Goal: Find contact information

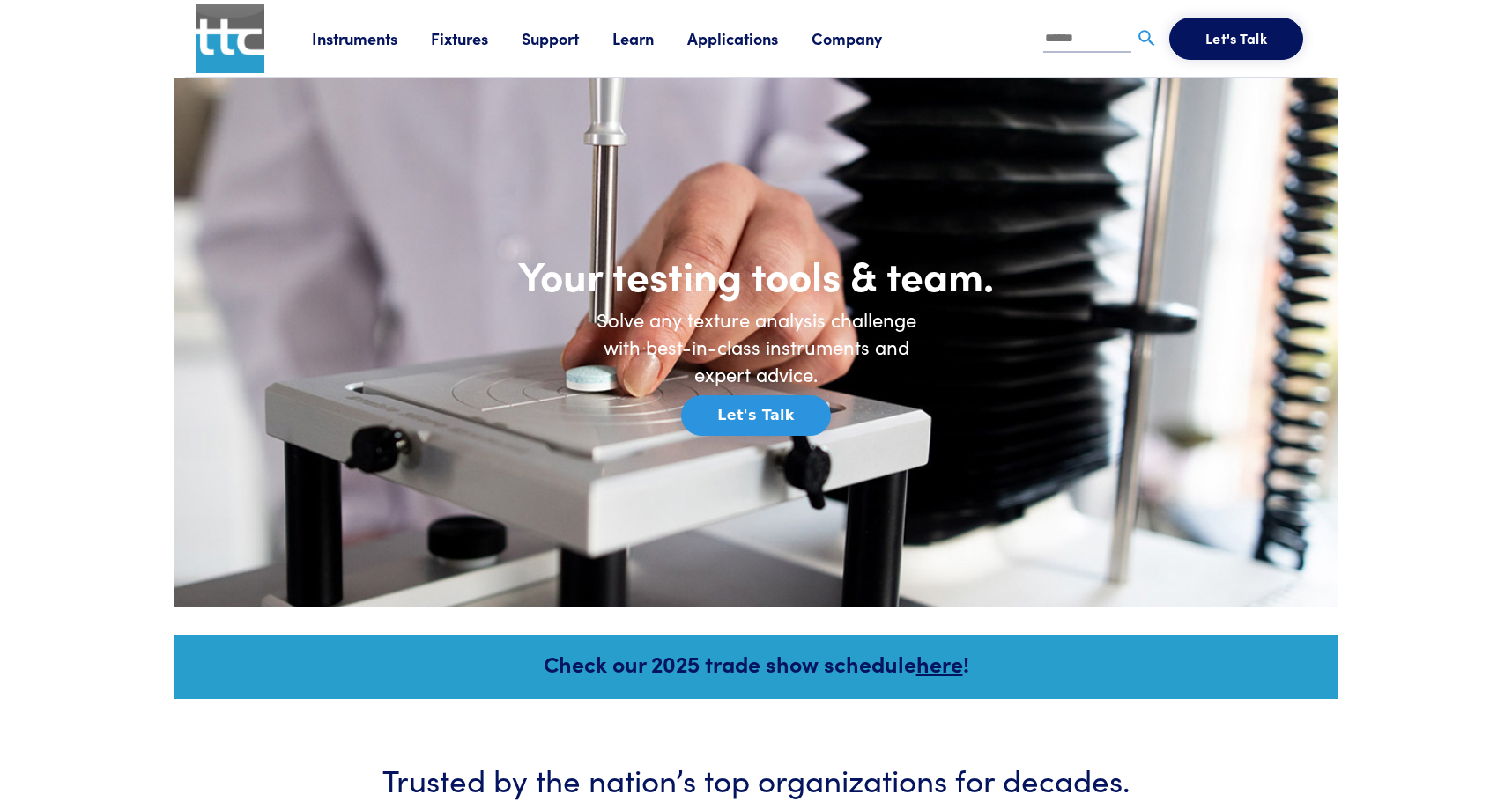
click at [850, 40] on link "Company" at bounding box center [863, 38] width 104 height 22
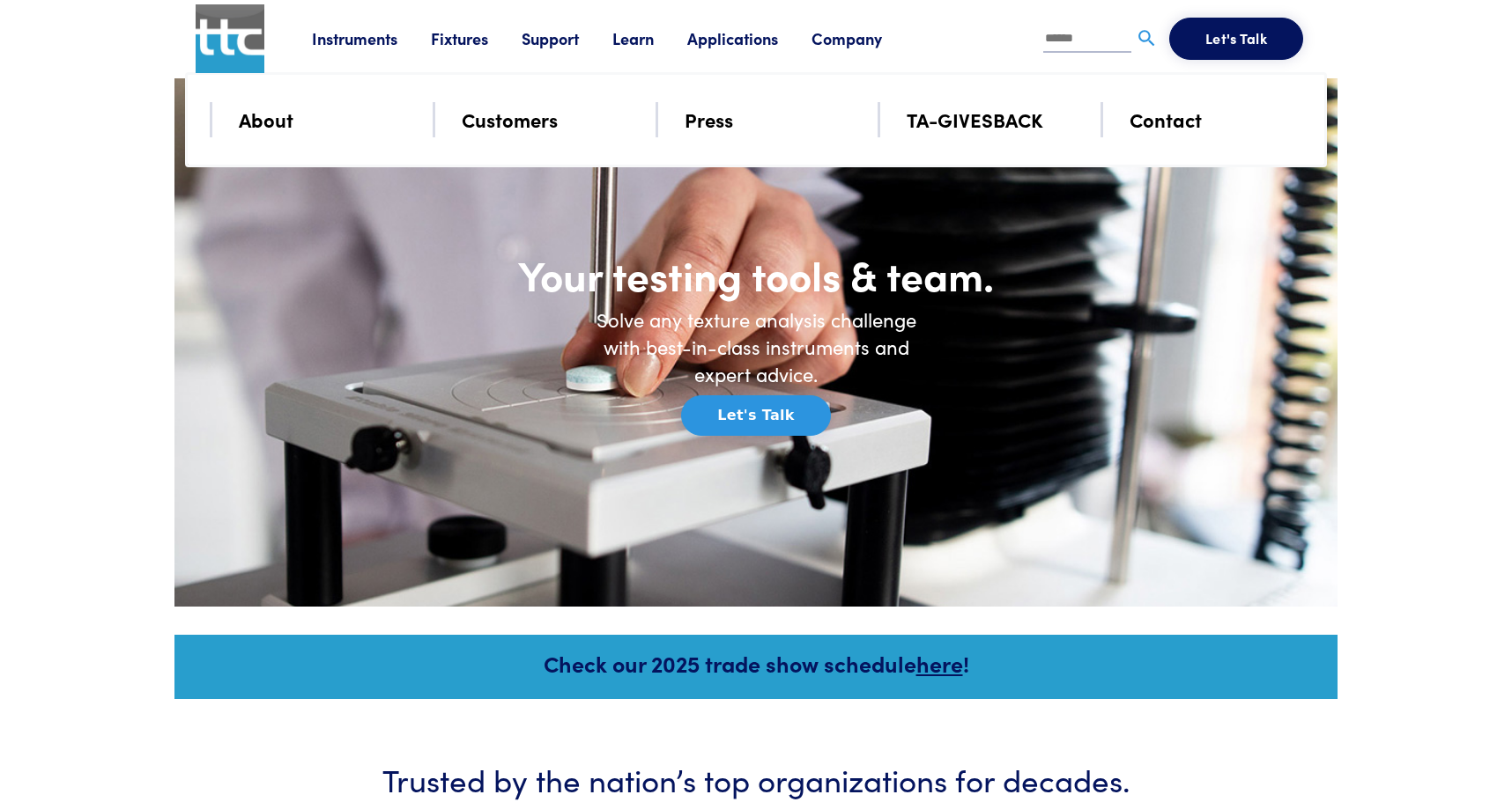
click at [1158, 118] on link "Contact" at bounding box center [1166, 119] width 73 height 31
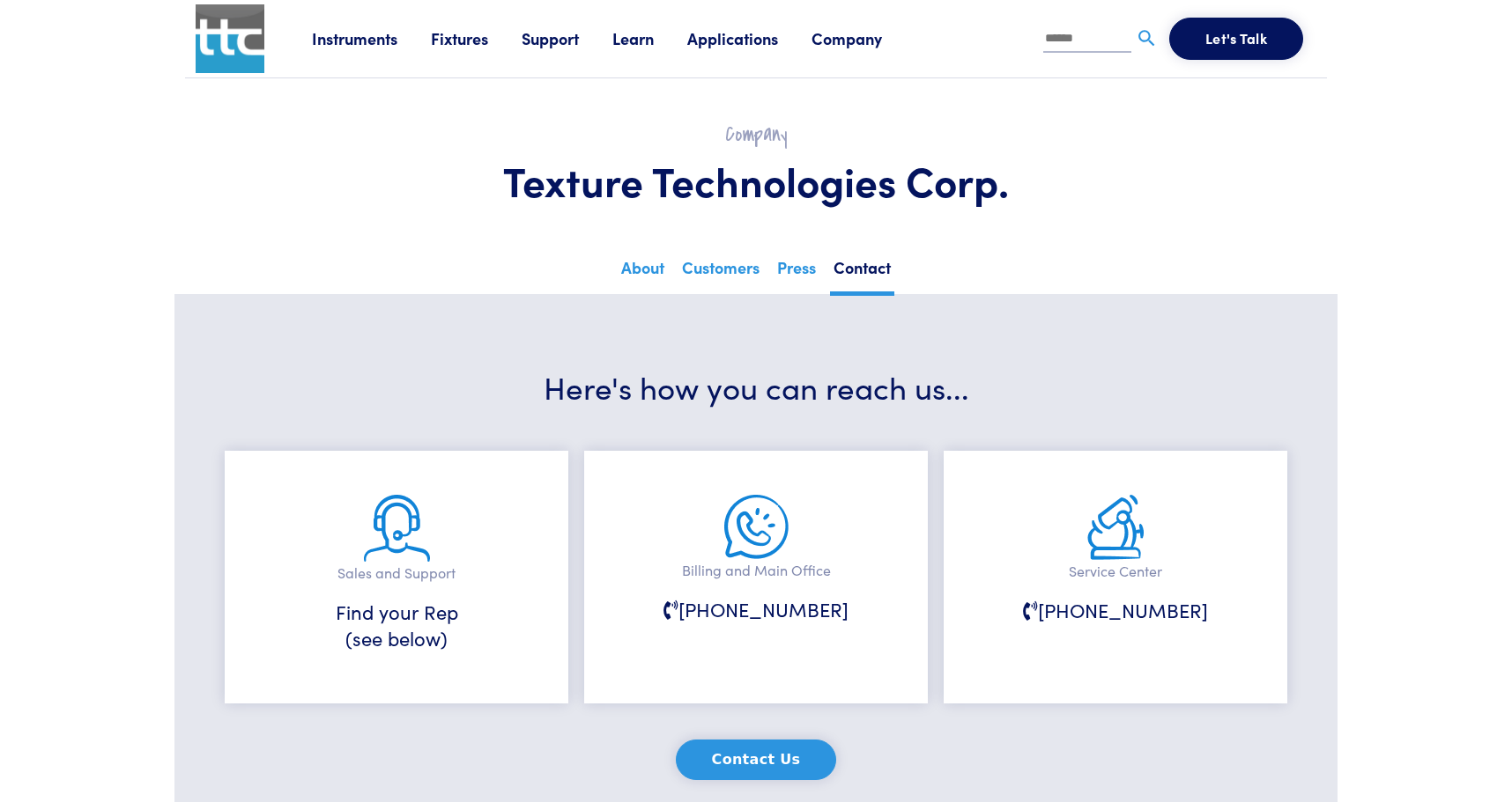
click at [556, 39] on link "Support" at bounding box center [566, 38] width 91 height 22
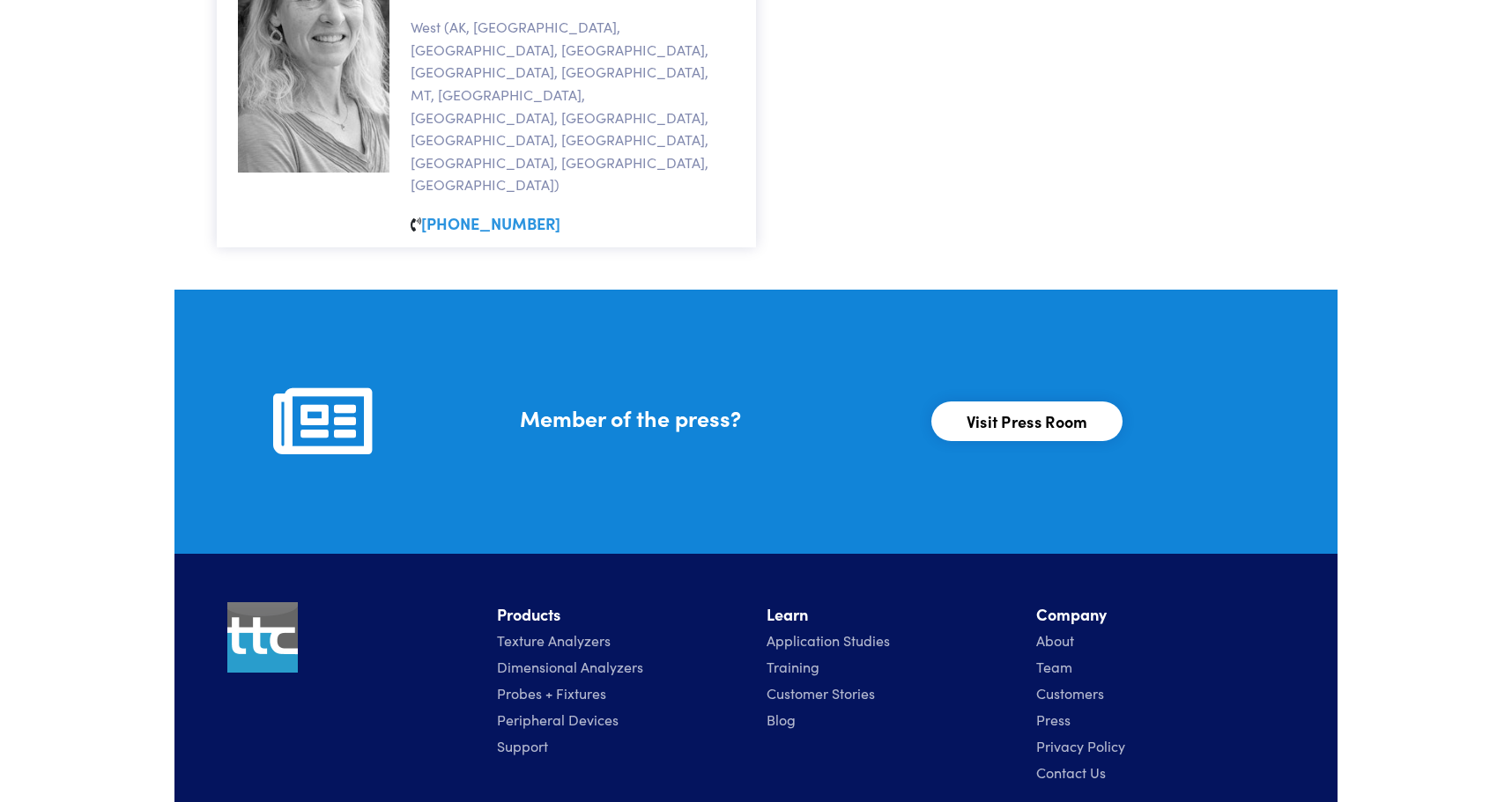
scroll to position [1940, 0]
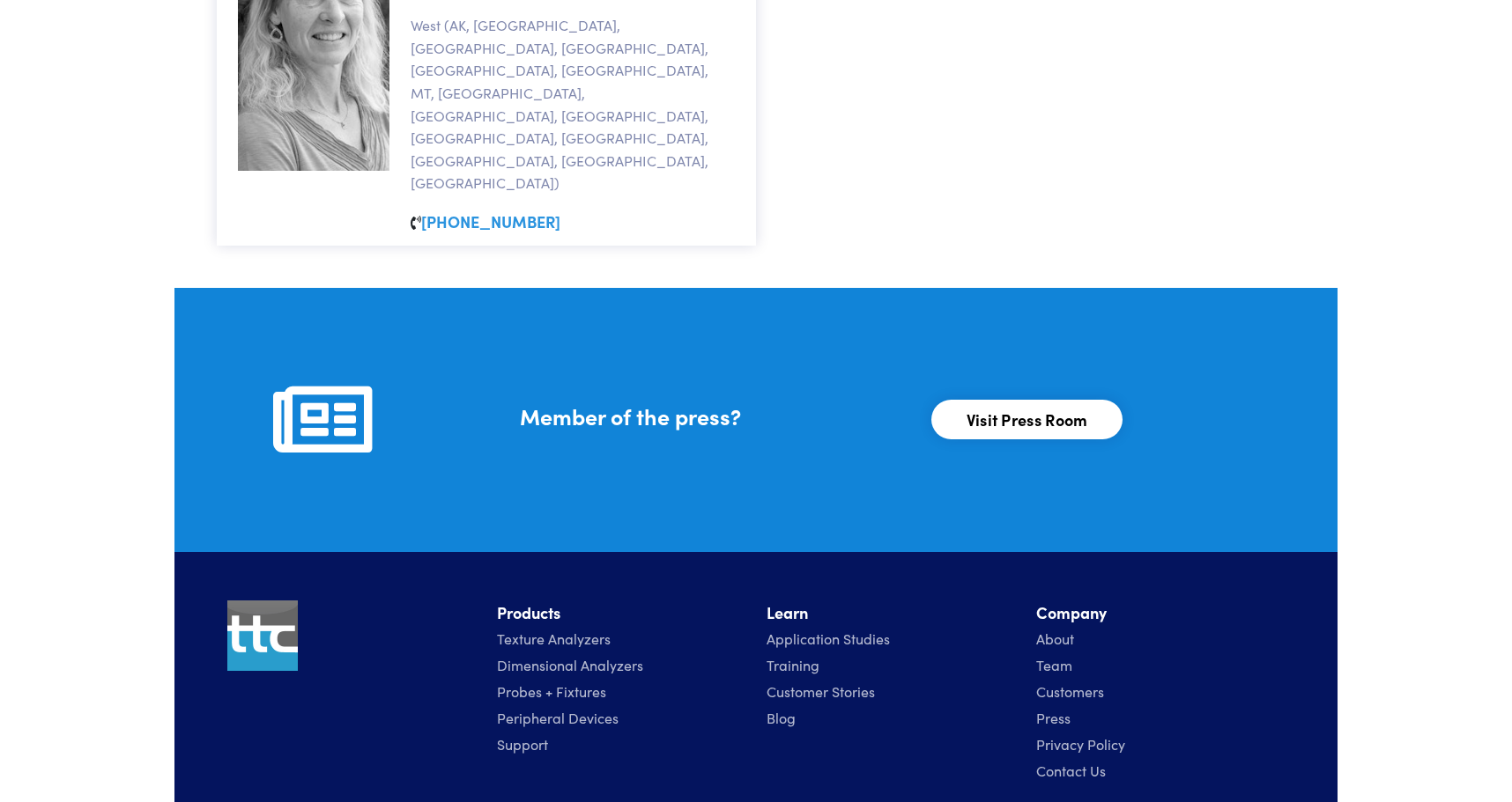
click at [1096, 761] on link "Contact Us" at bounding box center [1071, 771] width 70 height 20
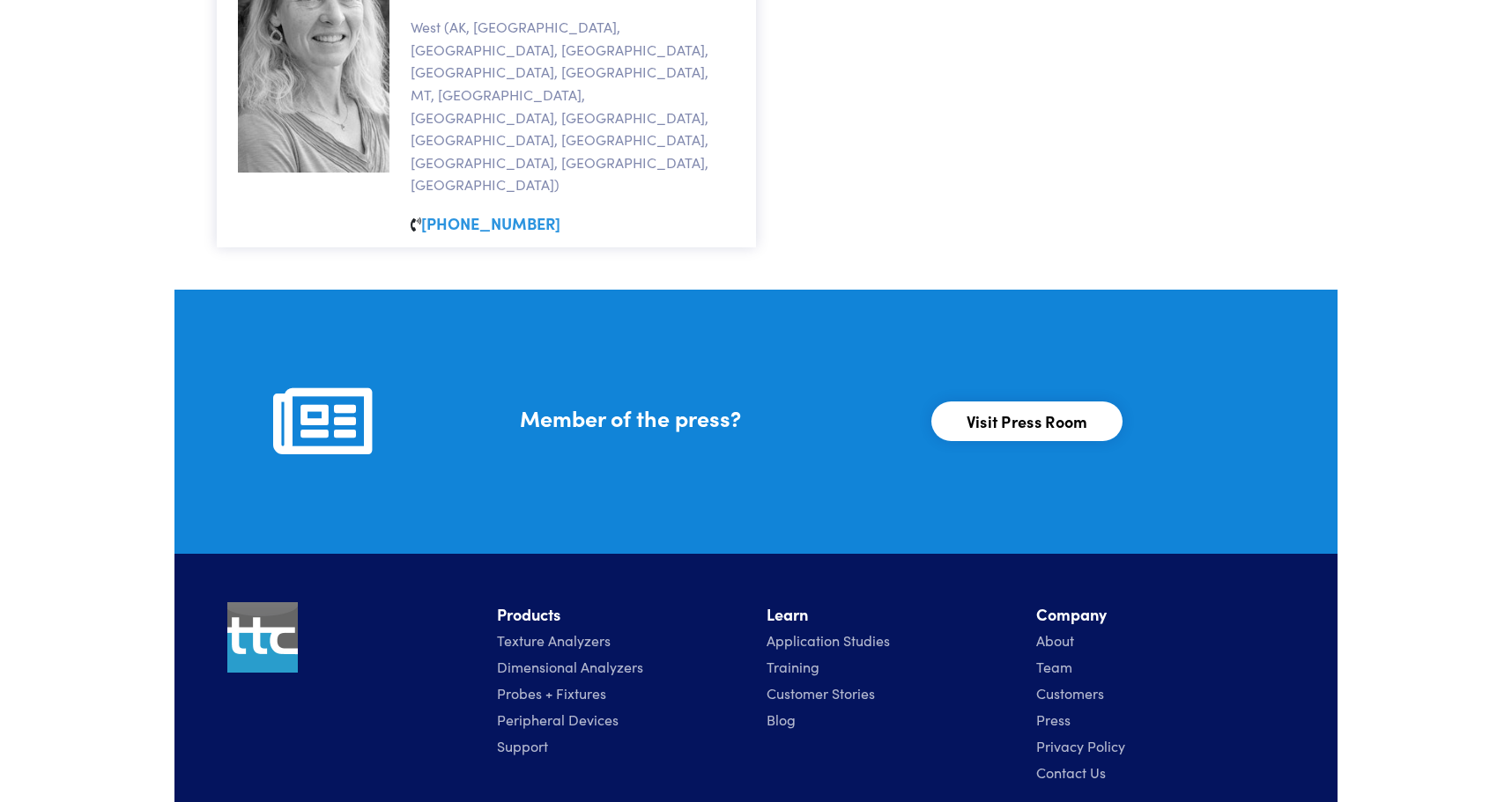
scroll to position [1940, 0]
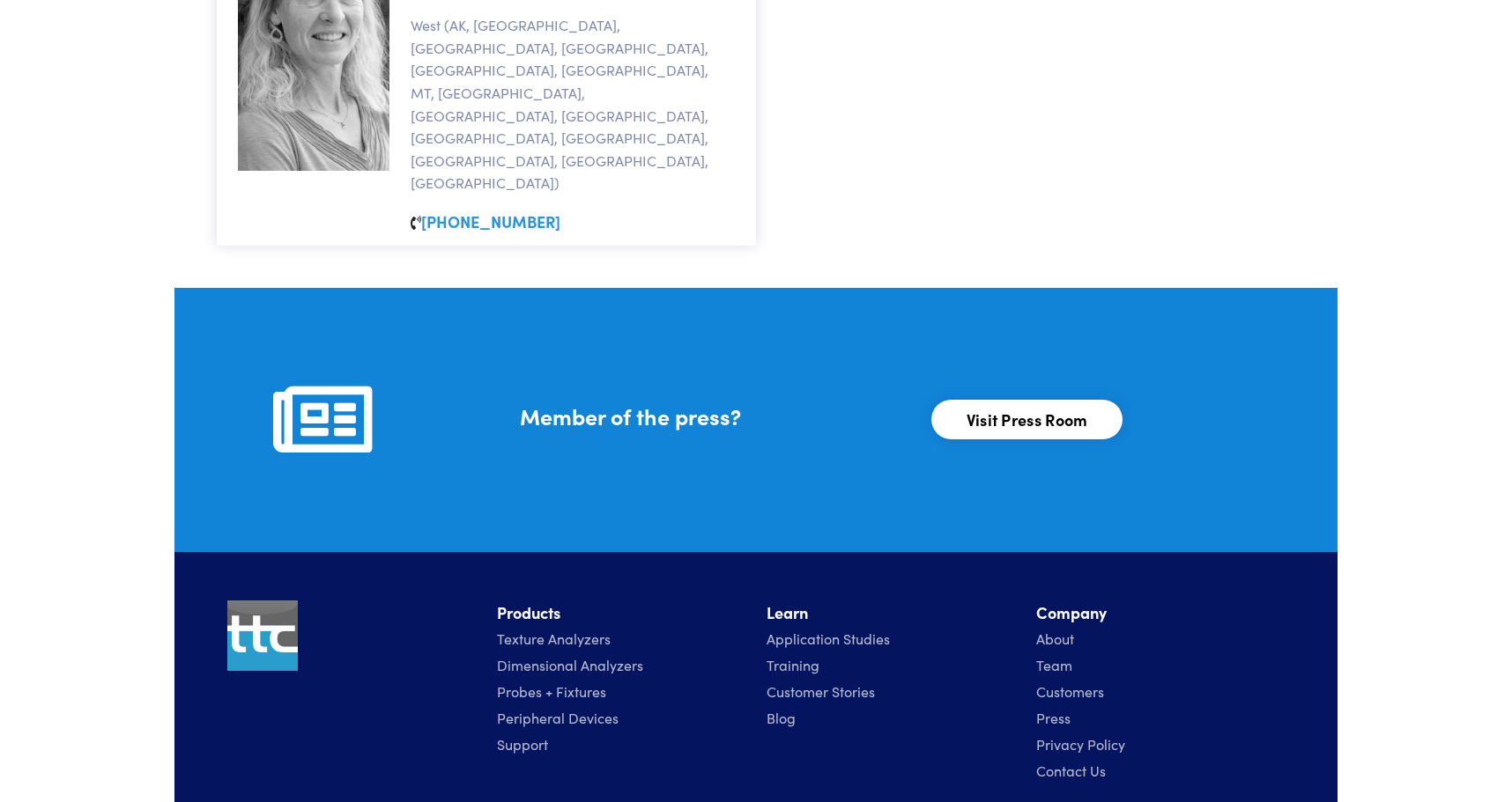
click at [861, 682] on link "Customer Stories" at bounding box center [820, 692] width 109 height 20
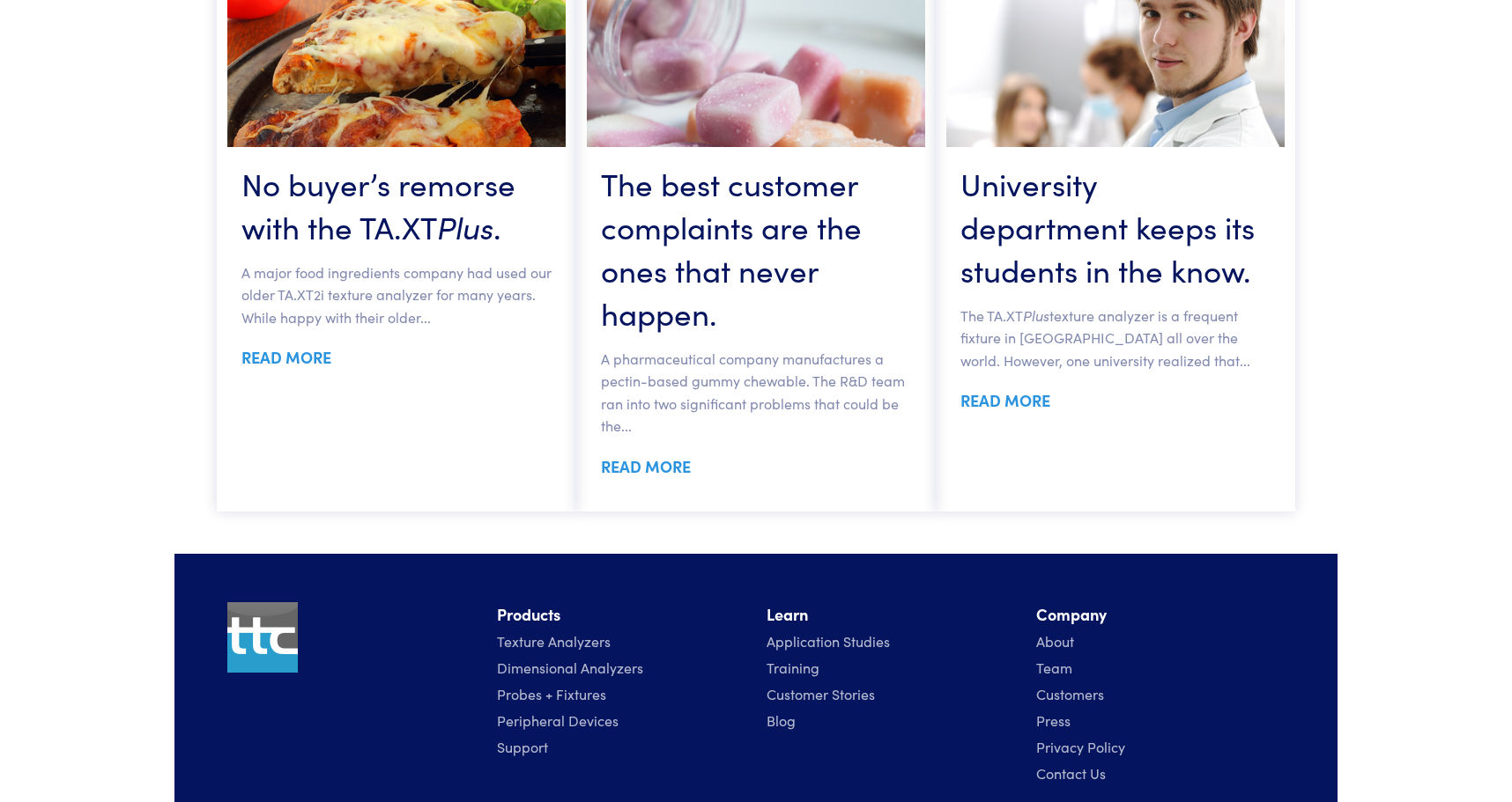
scroll to position [4262, 0]
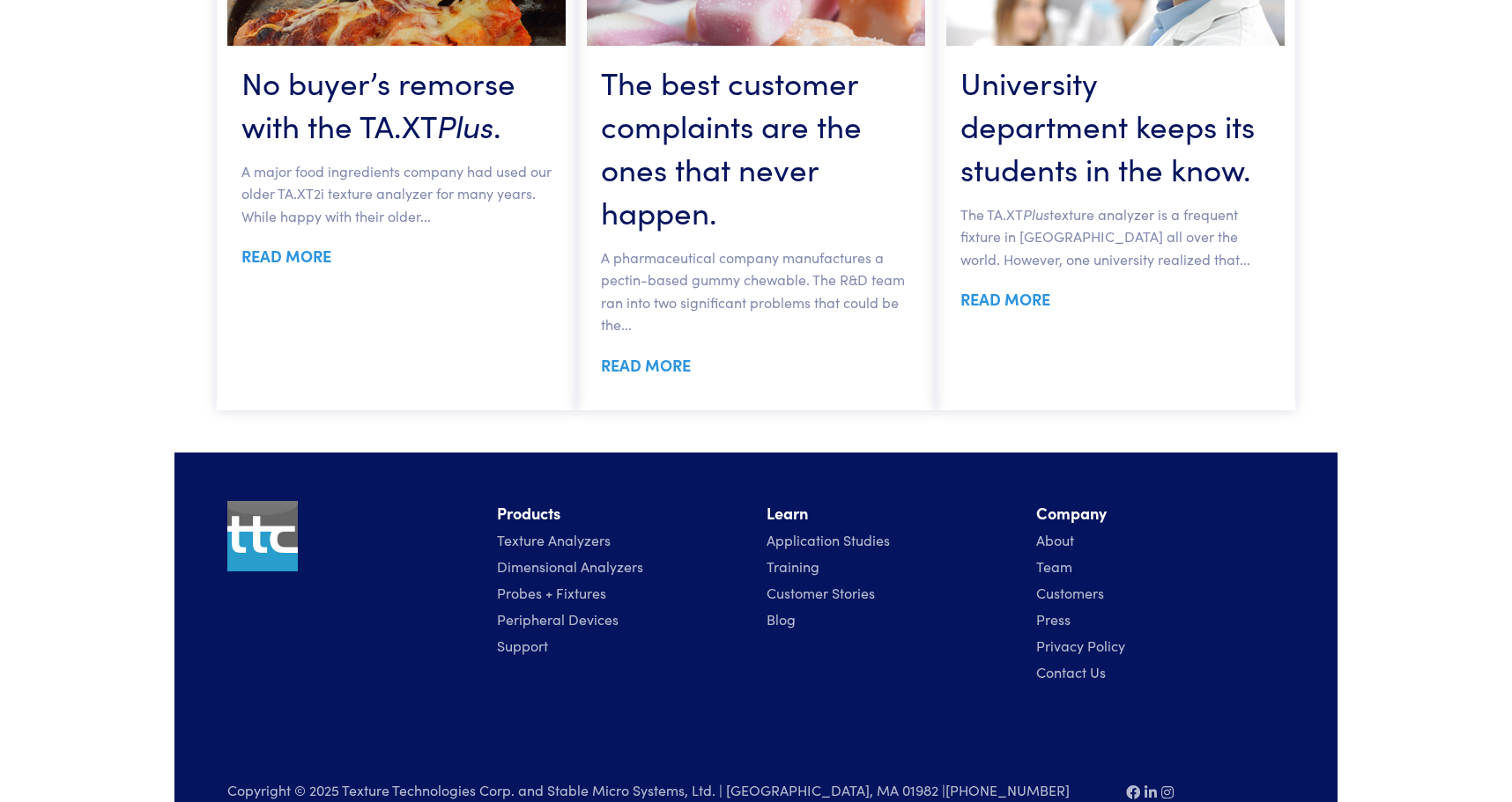
click at [1061, 557] on link "Team" at bounding box center [1054, 567] width 36 height 20
